Goal: Complete application form

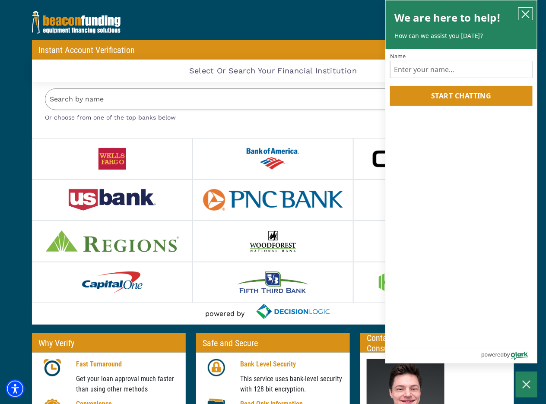
click at [524, 17] on icon "close chatbox" at bounding box center [526, 14] width 9 height 9
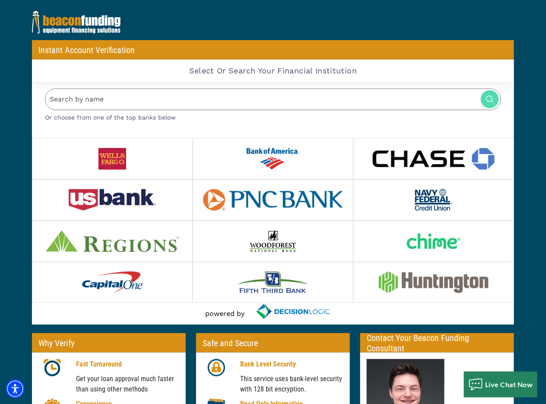
click at [209, 102] on input "Search by name" at bounding box center [273, 100] width 456 height 22
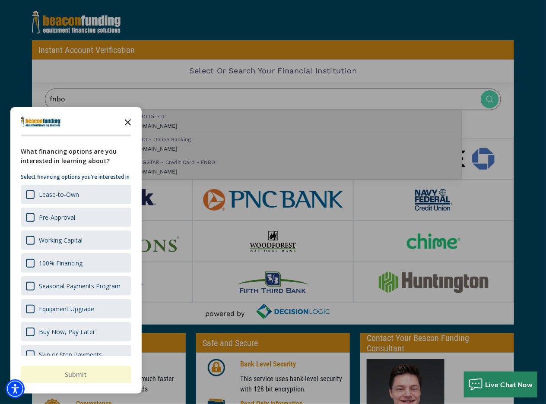
click at [127, 124] on polygon "Close the survey" at bounding box center [128, 122] width 6 height 6
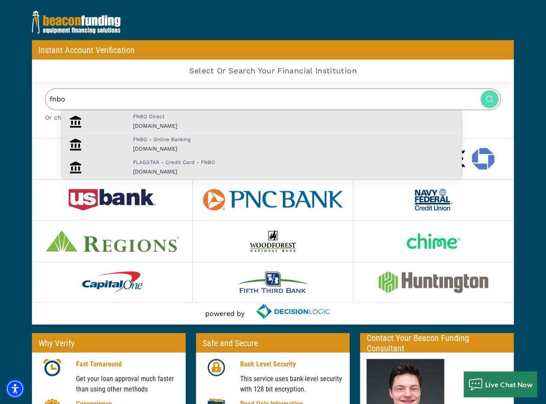
click at [174, 98] on input "fnbo" at bounding box center [273, 100] width 456 height 22
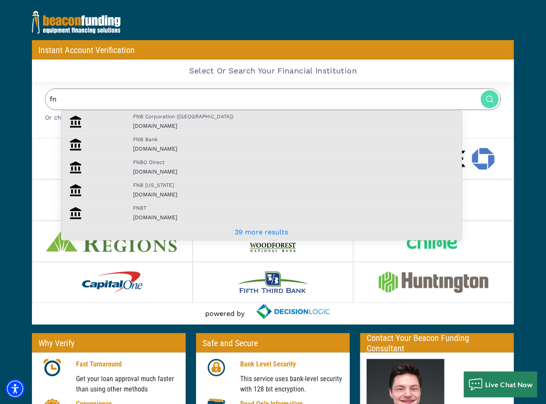
type input "f"
type input "first national bank"
click at [178, 142] on p "First National Bank of Omaha" at bounding box center [295, 140] width 325 height 8
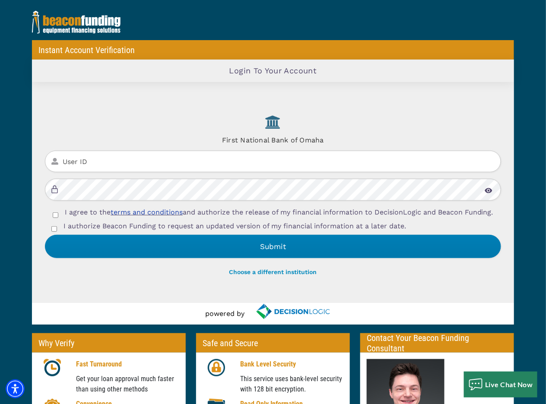
click at [174, 156] on input "User ID" at bounding box center [273, 162] width 456 height 22
type input "Emmanuel07"
click at [487, 188] on img at bounding box center [489, 191] width 8 height 6
click at [53, 213] on input "I agree to the terms and conditions and authorize the release of my financial i…" at bounding box center [56, 216] width 6 height 6
checkbox input "true"
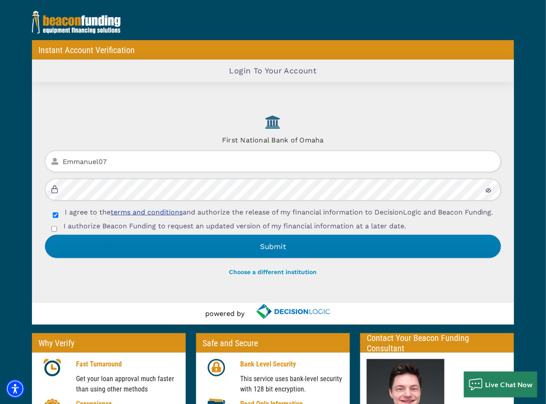
click at [54, 232] on input "I authorize Beacon Funding to request an updated version of my financial inform…" at bounding box center [54, 229] width 6 height 6
checkbox input "true"
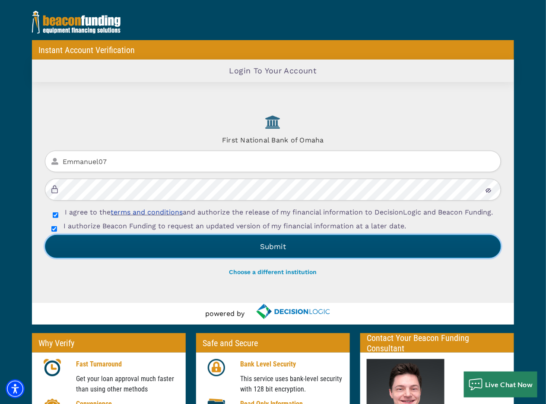
click at [274, 258] on button "Submit" at bounding box center [273, 246] width 456 height 23
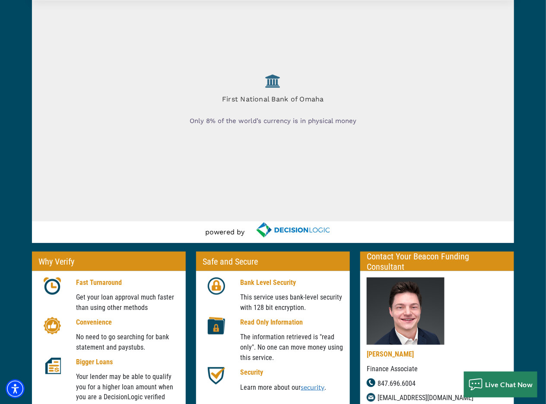
scroll to position [81, 0]
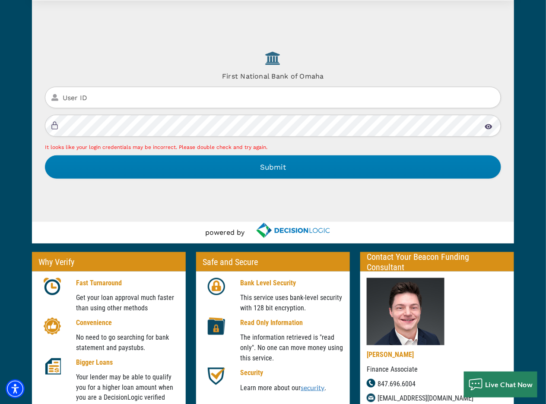
click at [156, 102] on input "User ID" at bounding box center [273, 98] width 456 height 22
type input "Emmanuel07"
click at [490, 129] on img at bounding box center [489, 127] width 8 height 6
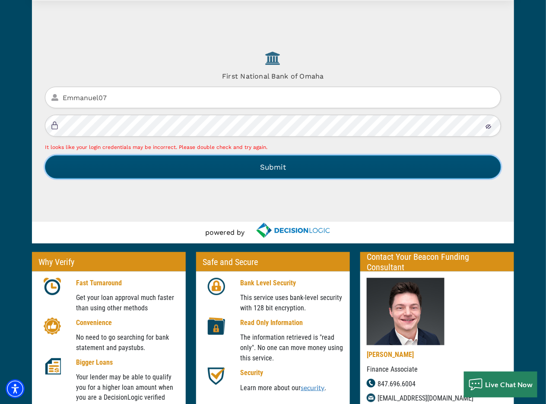
click at [283, 168] on button "Submit" at bounding box center [273, 167] width 456 height 23
